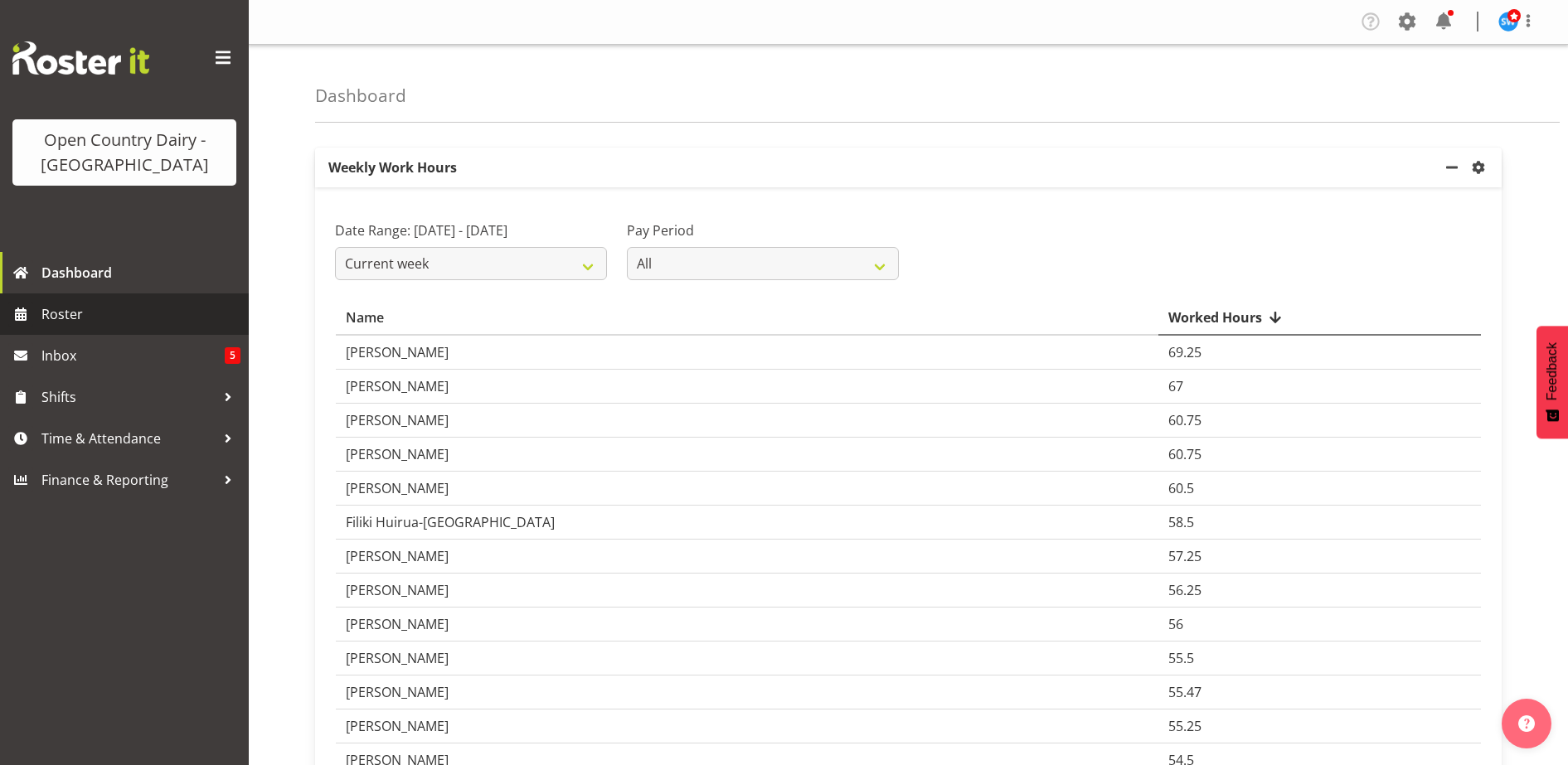
click at [65, 309] on span "Roster" at bounding box center [141, 314] width 199 height 25
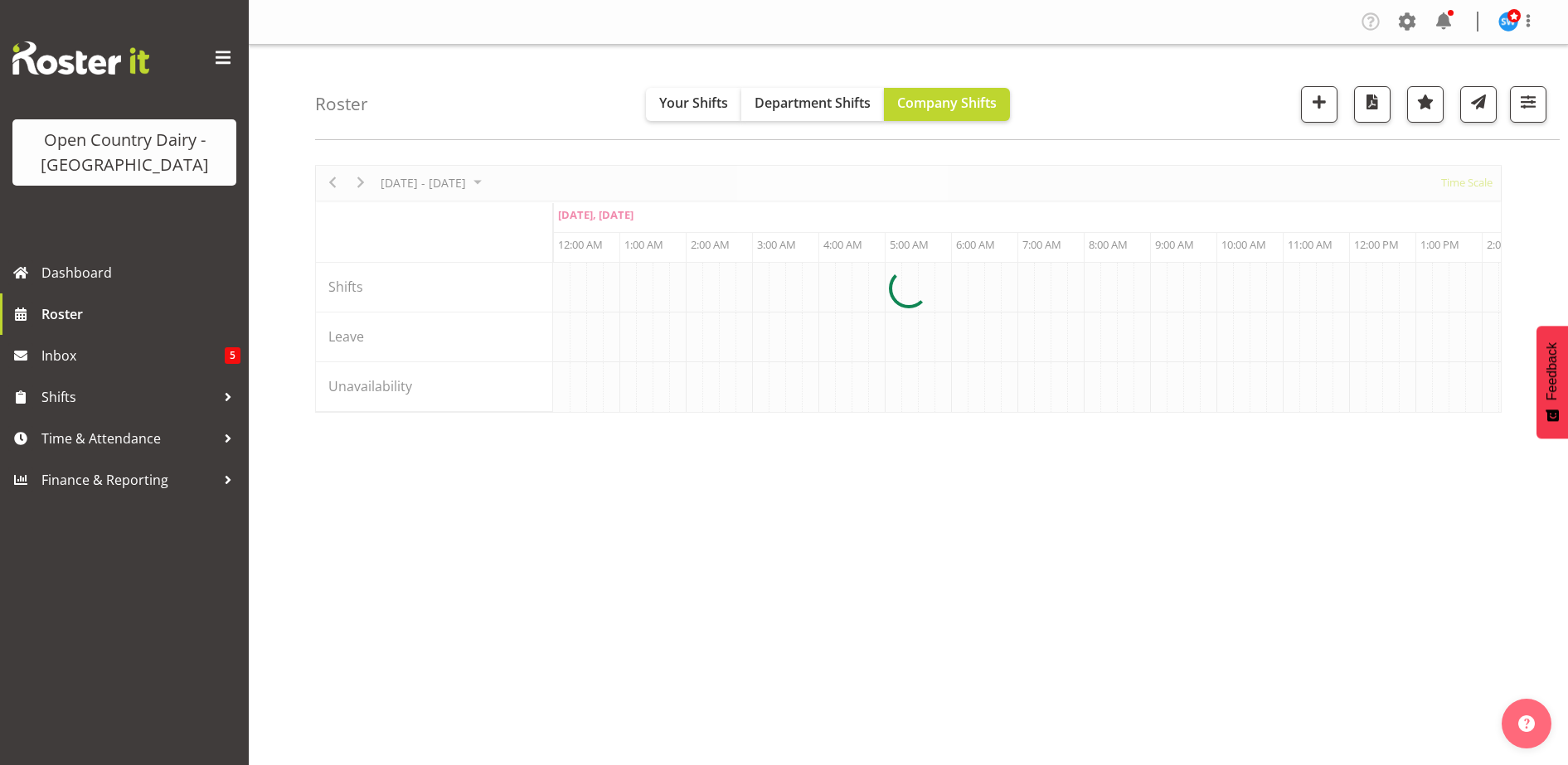
scroll to position [0, 9550]
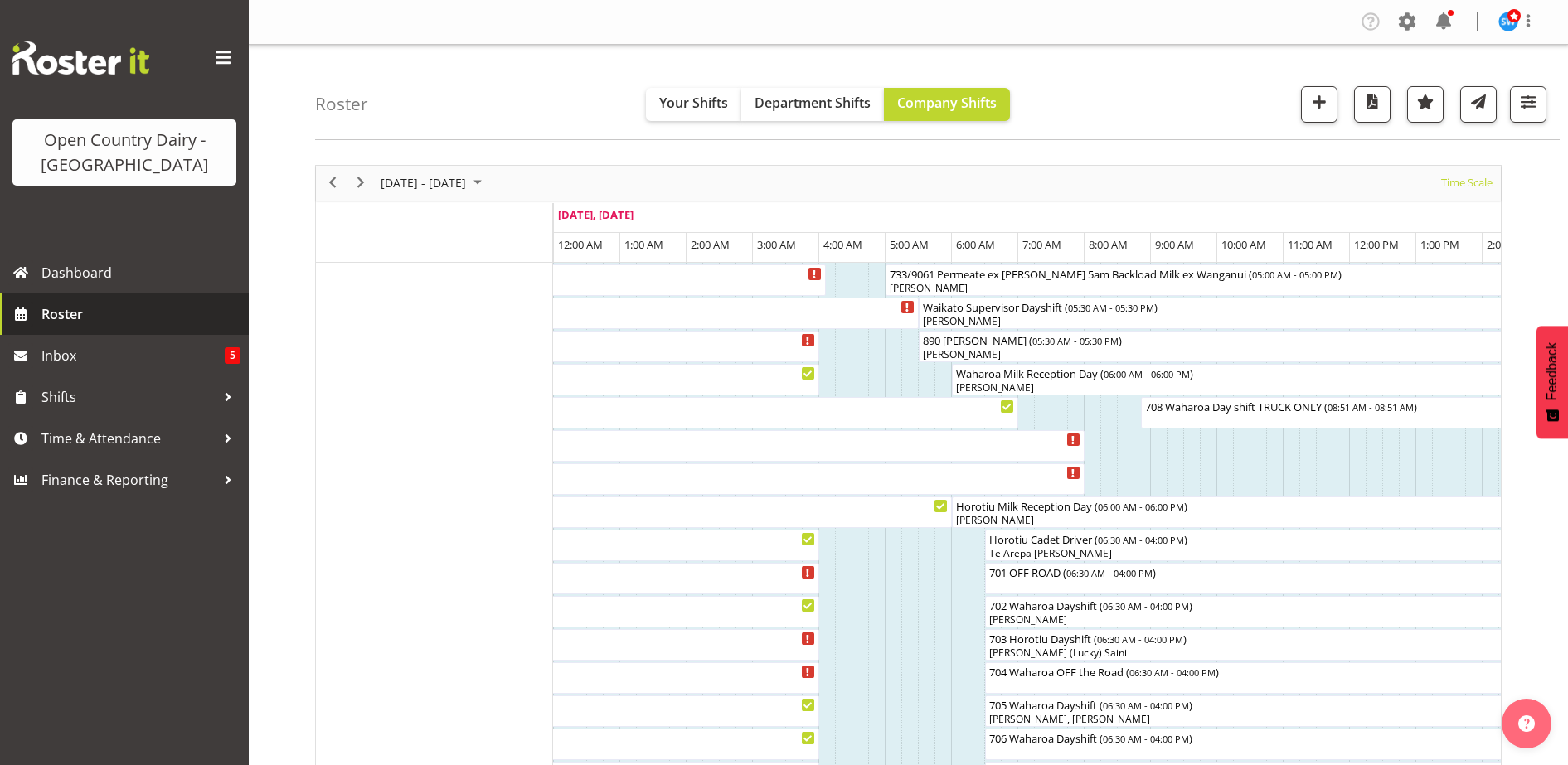
click at [82, 306] on span "Roster" at bounding box center [141, 314] width 199 height 25
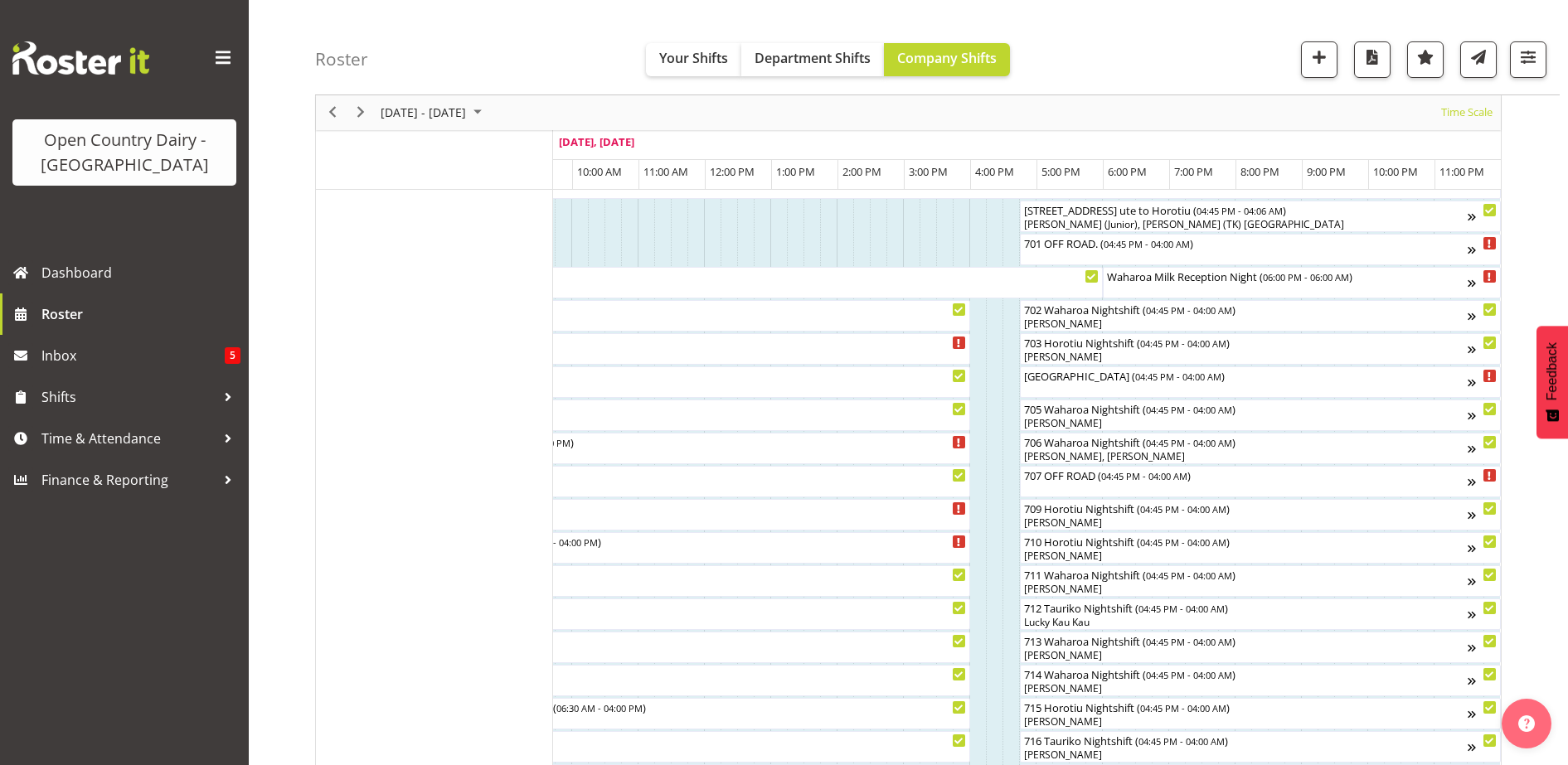
scroll to position [232, 0]
